Goal: Find specific page/section: Find specific page/section

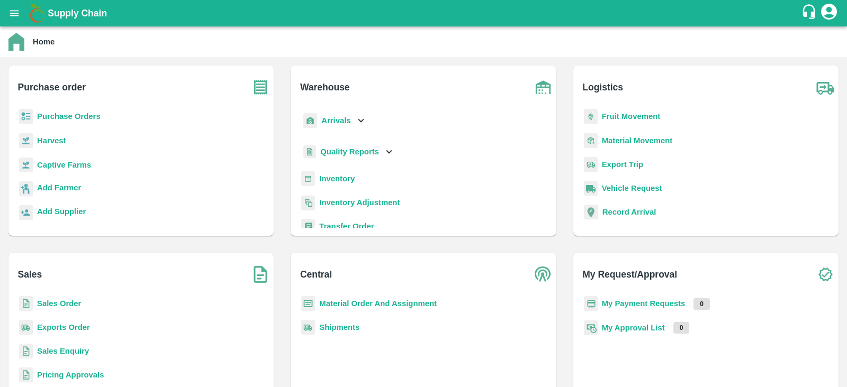
click at [78, 116] on b "Purchase Orders" at bounding box center [69, 116] width 64 height 8
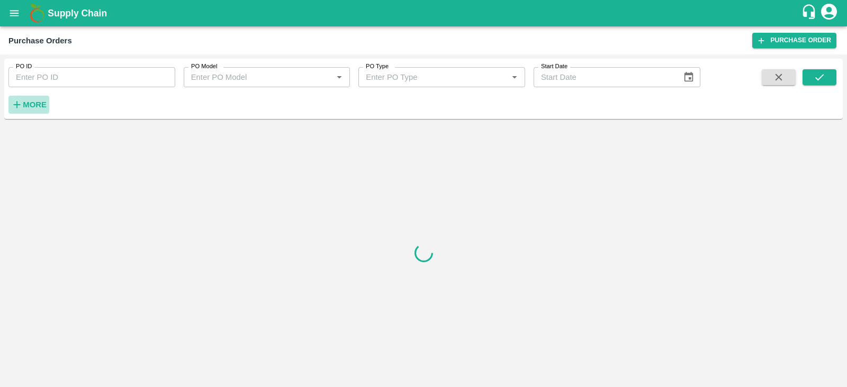
click at [26, 101] on strong "More" at bounding box center [35, 105] width 24 height 8
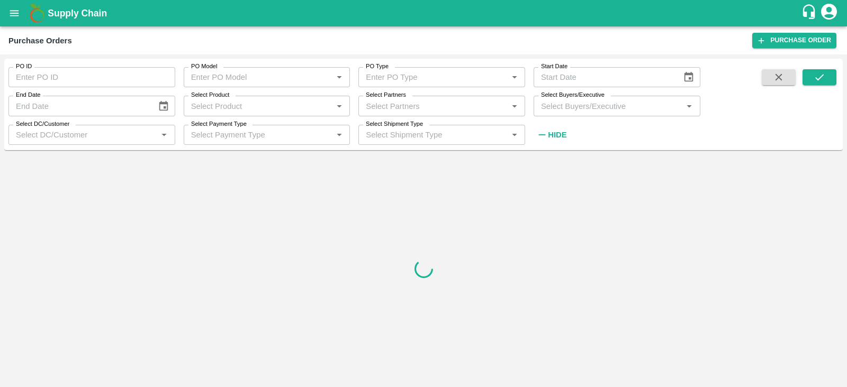
click at [566, 105] on input "Select Buyers/Executive" at bounding box center [608, 106] width 143 height 14
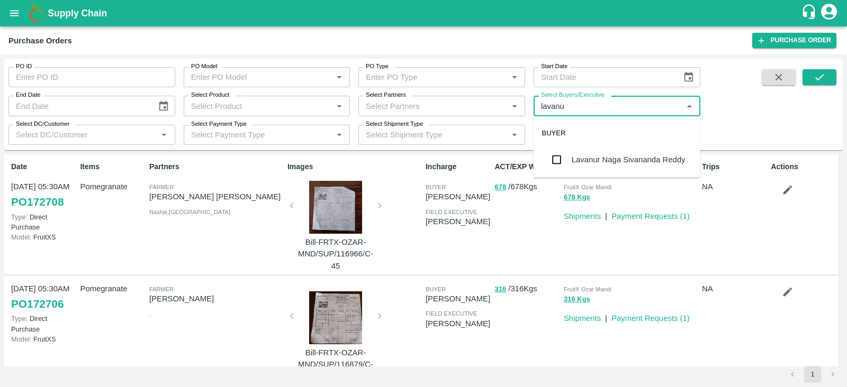
type input "lavanur"
click at [558, 159] on input "checkbox" at bounding box center [556, 159] width 21 height 21
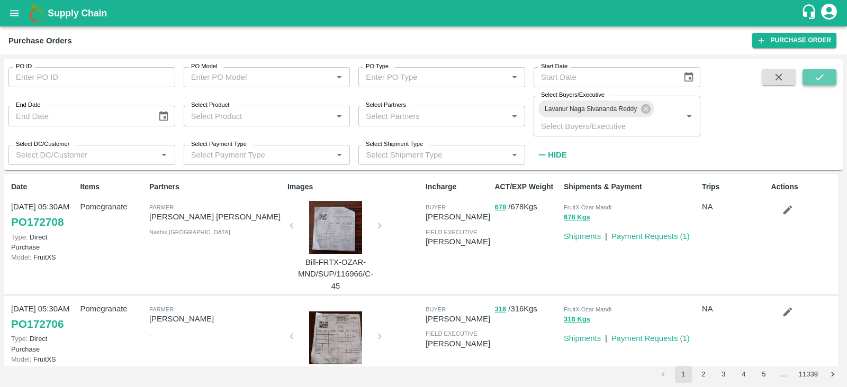
click at [814, 82] on icon "submit" at bounding box center [819, 77] width 12 height 12
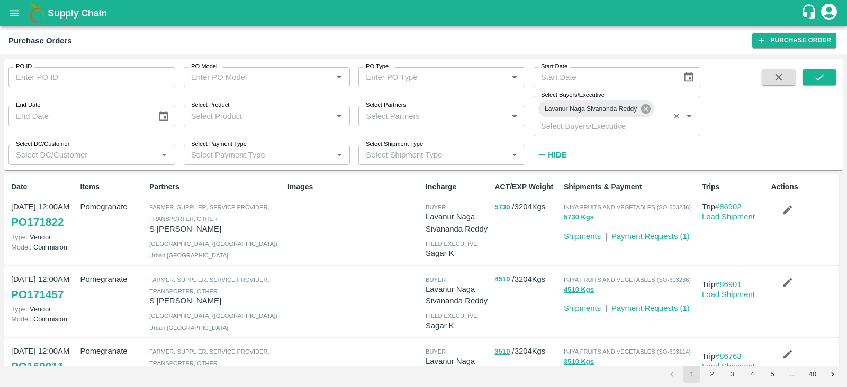
click at [648, 111] on icon at bounding box center [646, 109] width 10 height 10
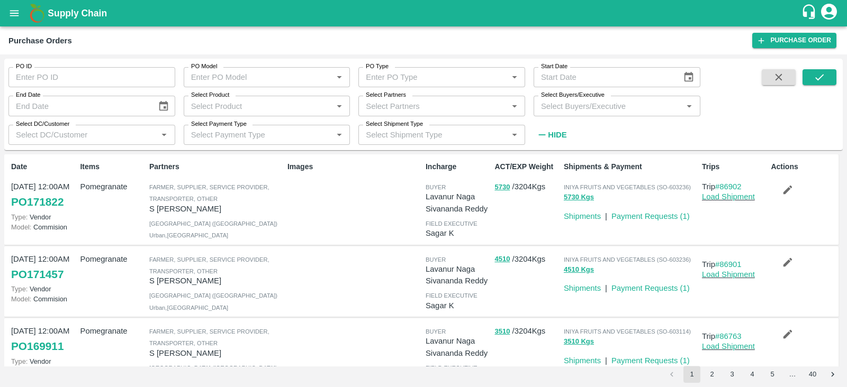
click at [628, 113] on div "Select Buyers/Executive   *" at bounding box center [616, 106] width 167 height 20
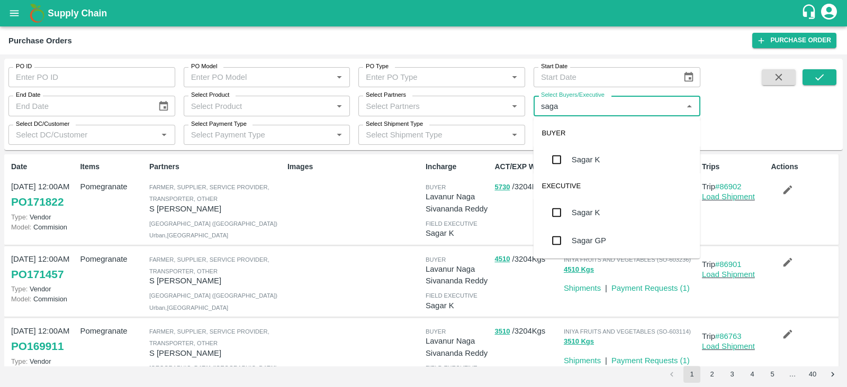
type input "sagar"
click at [559, 163] on input "checkbox" at bounding box center [556, 159] width 21 height 21
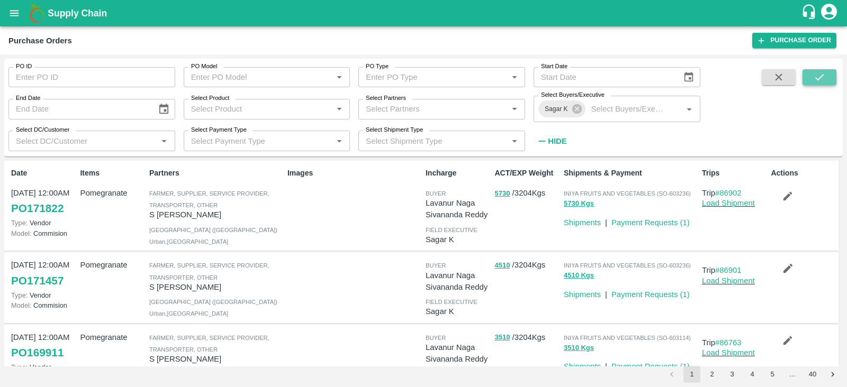
click at [817, 77] on icon "submit" at bounding box center [819, 77] width 12 height 12
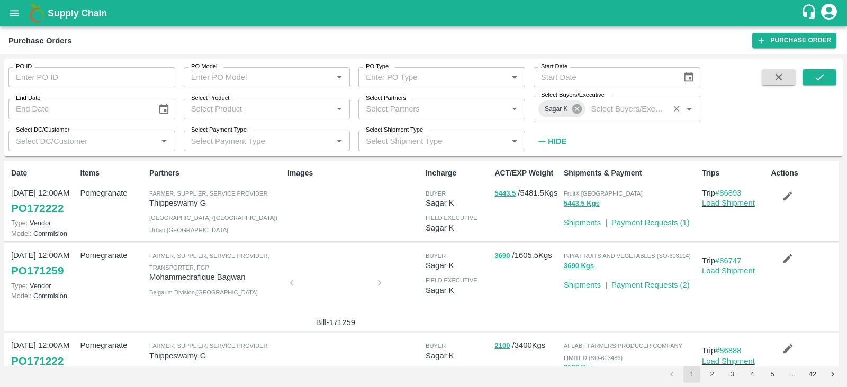
click at [578, 111] on icon at bounding box center [577, 109] width 12 height 12
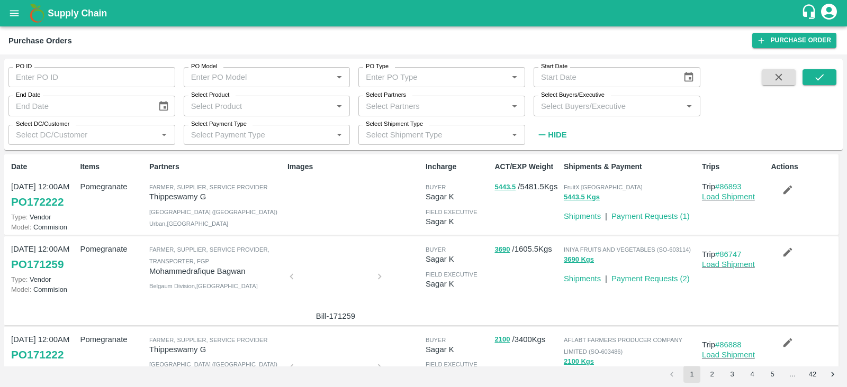
click at [570, 110] on input "Select Buyers/Executive" at bounding box center [608, 106] width 143 height 14
click at [569, 105] on input "Select Buyers/Executive" at bounding box center [608, 106] width 143 height 14
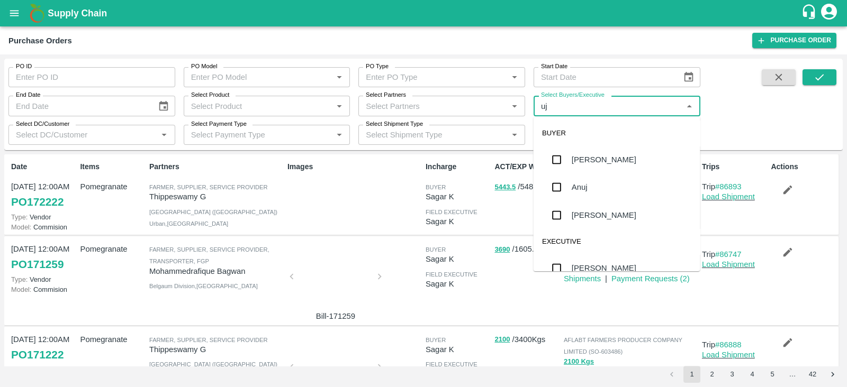
type input "ujj"
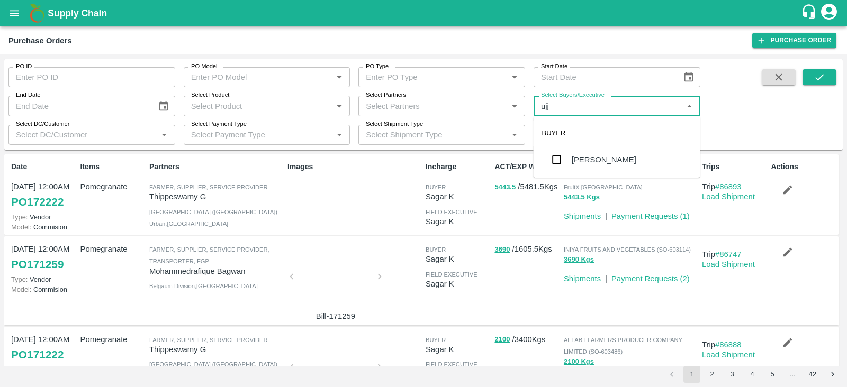
click at [558, 161] on input "checkbox" at bounding box center [556, 159] width 21 height 21
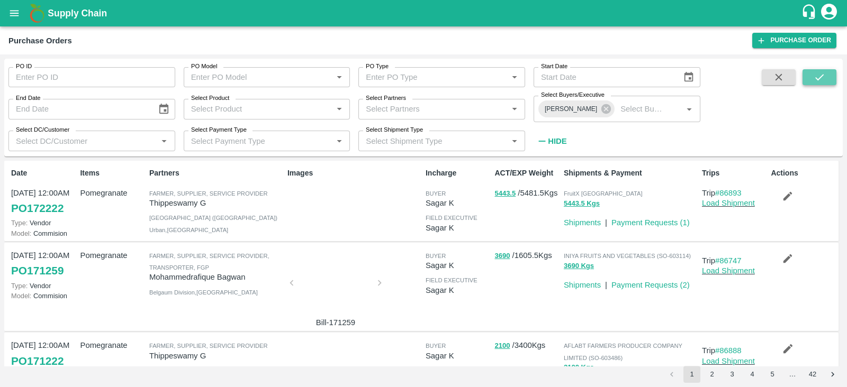
click at [819, 80] on icon "submit" at bounding box center [819, 77] width 12 height 12
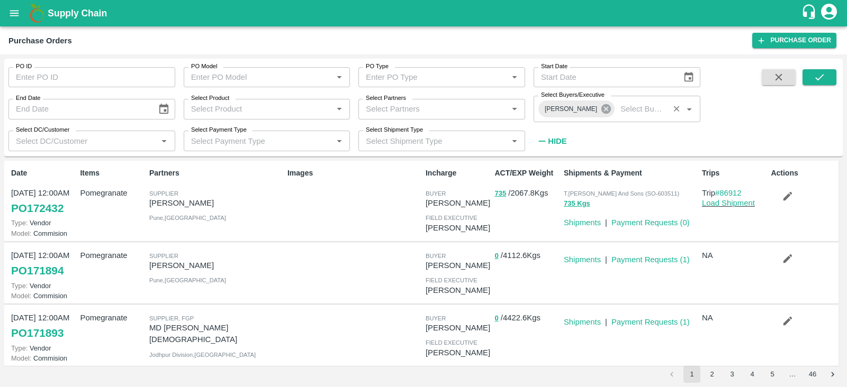
click at [600, 111] on icon at bounding box center [606, 109] width 12 height 12
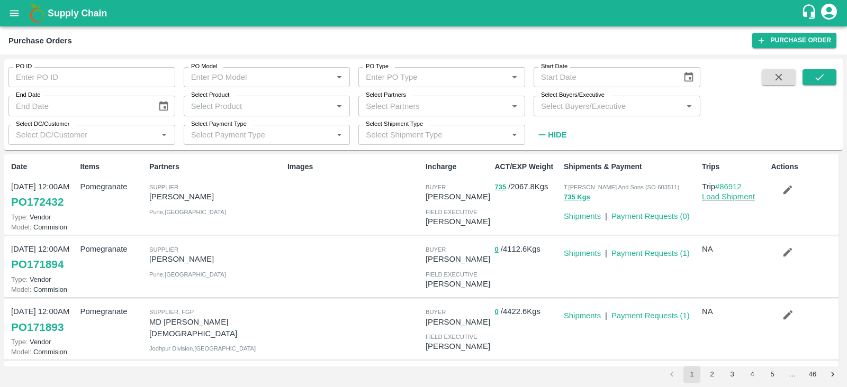
click at [574, 107] on input "Select Buyers/Executive" at bounding box center [608, 106] width 143 height 14
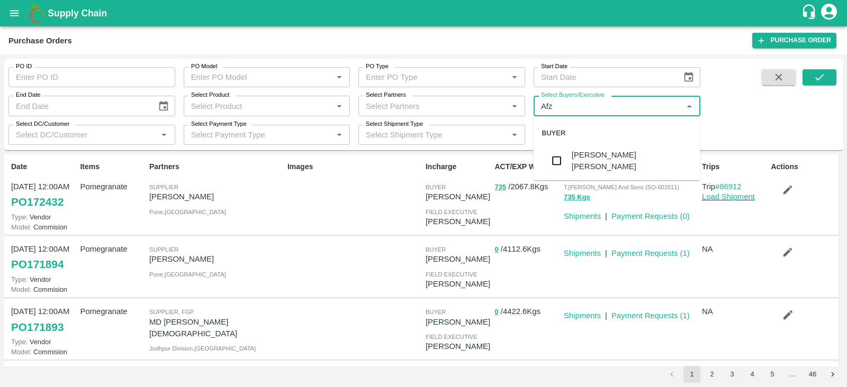
type input "Afza"
click at [554, 159] on input "checkbox" at bounding box center [556, 160] width 21 height 21
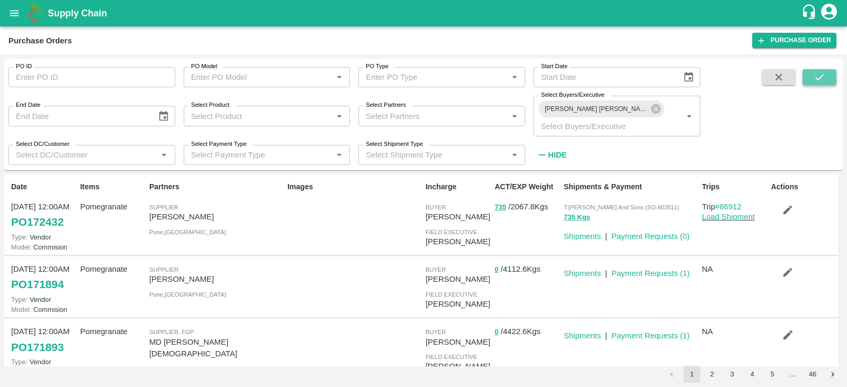
click at [811, 79] on button "submit" at bounding box center [819, 77] width 34 height 16
